Goal: Book appointment/travel/reservation

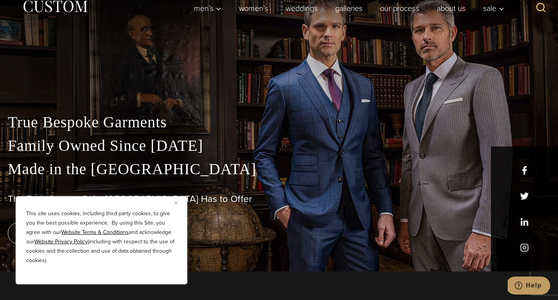
click at [177, 203] on img "Close" at bounding box center [177, 203] width 4 height 4
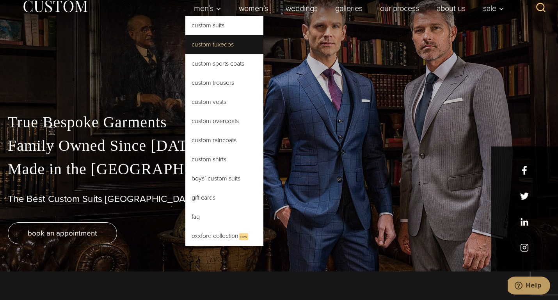
click at [209, 43] on link "Custom Tuxedos" at bounding box center [224, 44] width 78 height 19
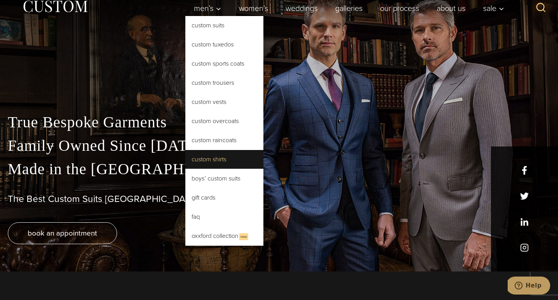
click at [199, 161] on link "Custom Shirts" at bounding box center [224, 159] width 78 height 19
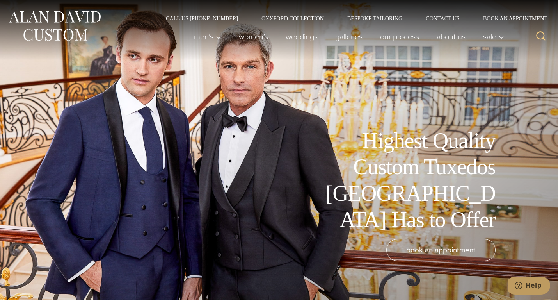
click at [499, 21] on link "Book an Appointment" at bounding box center [511, 18] width 79 height 5
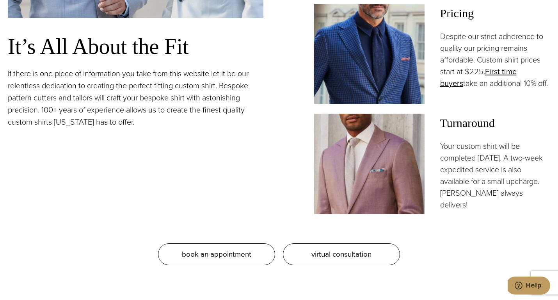
scroll to position [688, 0]
